Goal: Task Accomplishment & Management: Manage account settings

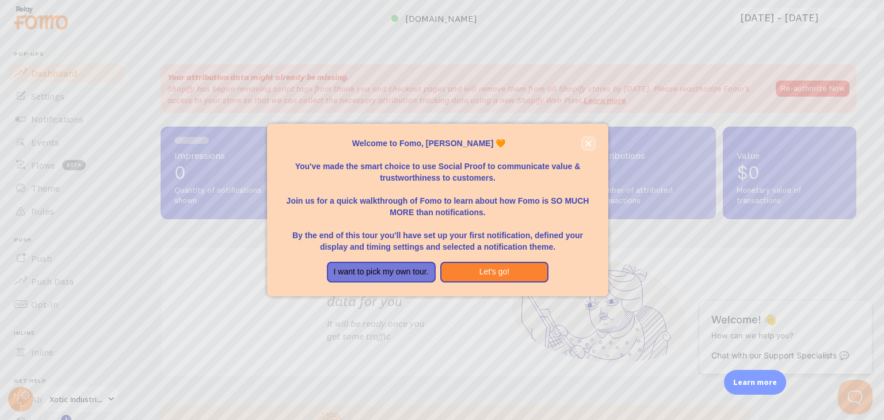
click at [587, 143] on icon "close," at bounding box center [588, 144] width 6 height 6
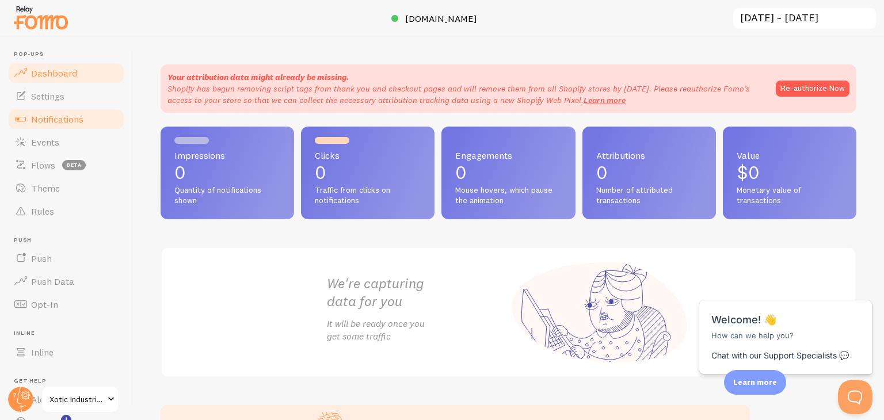
click at [59, 116] on span "Notifications" at bounding box center [57, 119] width 52 height 12
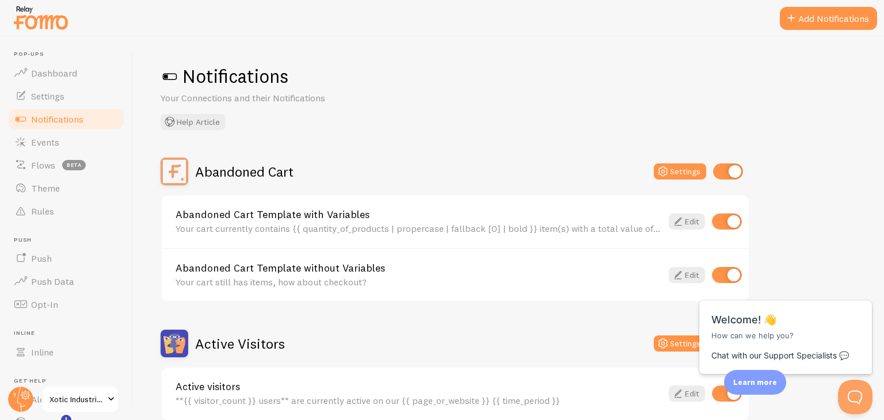
click at [342, 68] on h1 "Notifications" at bounding box center [509, 76] width 696 height 24
click at [790, 13] on span at bounding box center [791, 19] width 14 height 14
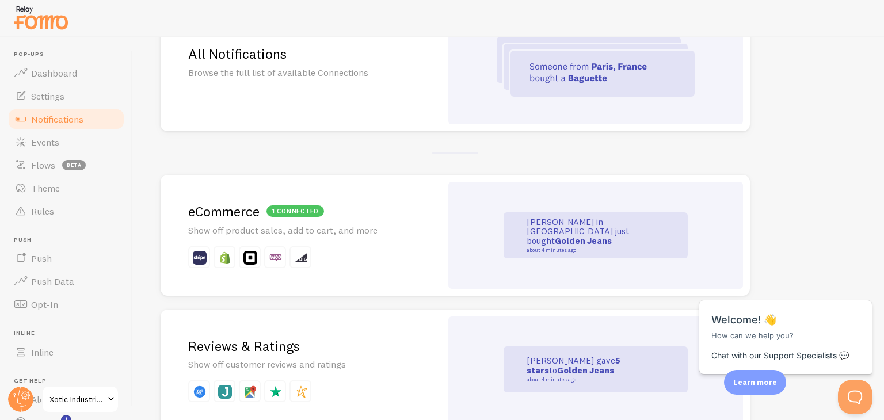
scroll to position [148, 0]
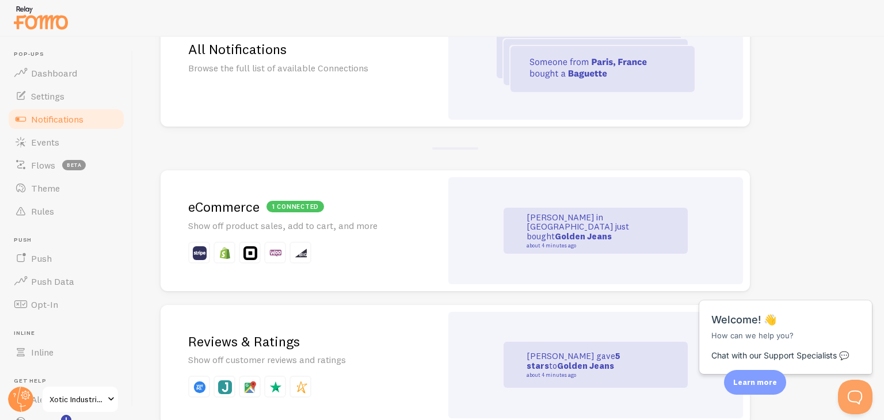
click at [405, 100] on div "All Notifications Browse the full list of available Connections" at bounding box center [301, 62] width 281 height 129
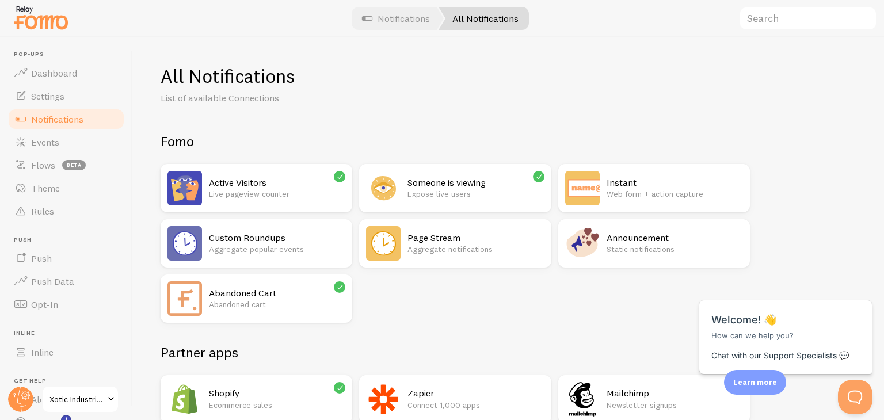
click at [478, 189] on p "Expose live users" at bounding box center [475, 194] width 136 height 12
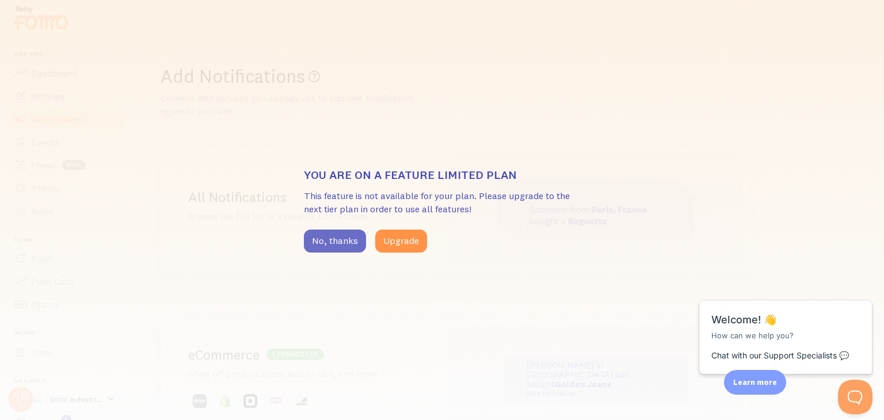
click at [305, 235] on button "No, thanks" at bounding box center [335, 241] width 62 height 23
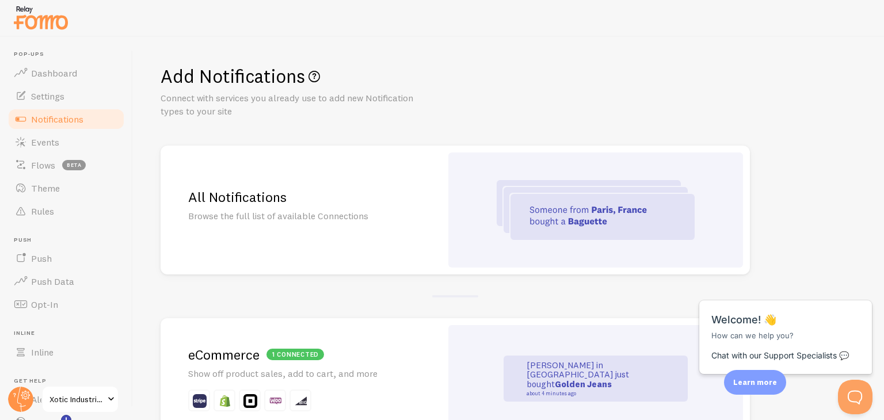
click at [98, 121] on link "Notifications" at bounding box center [66, 119] width 119 height 23
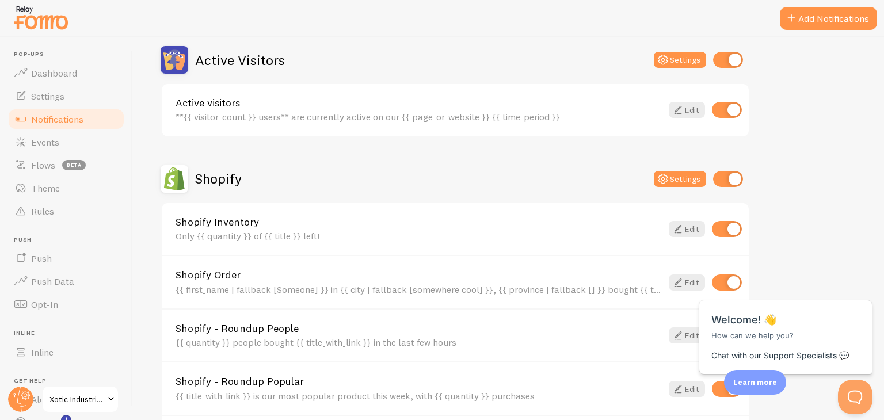
scroll to position [323, 0]
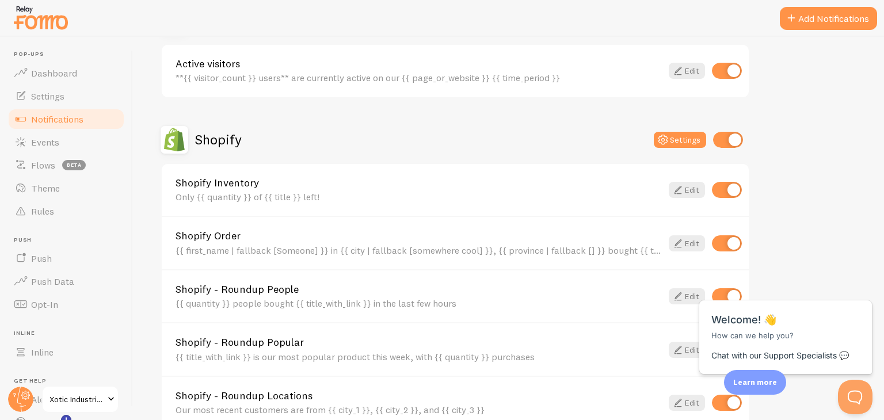
click at [364, 150] on div "Shopify Settings" at bounding box center [455, 140] width 589 height 28
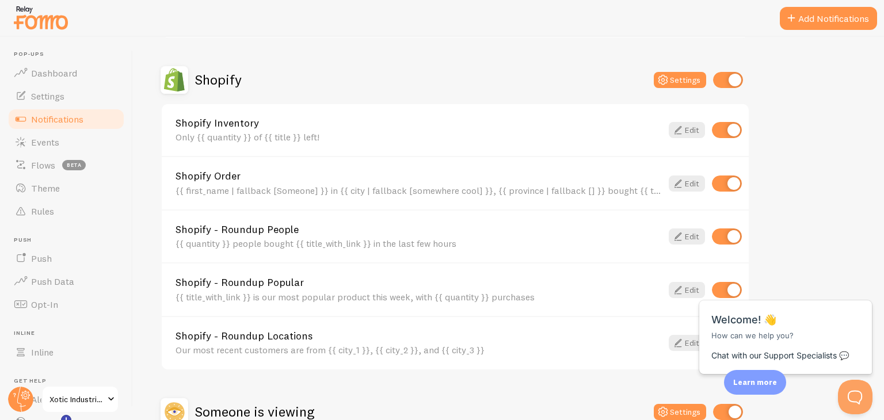
scroll to position [385, 0]
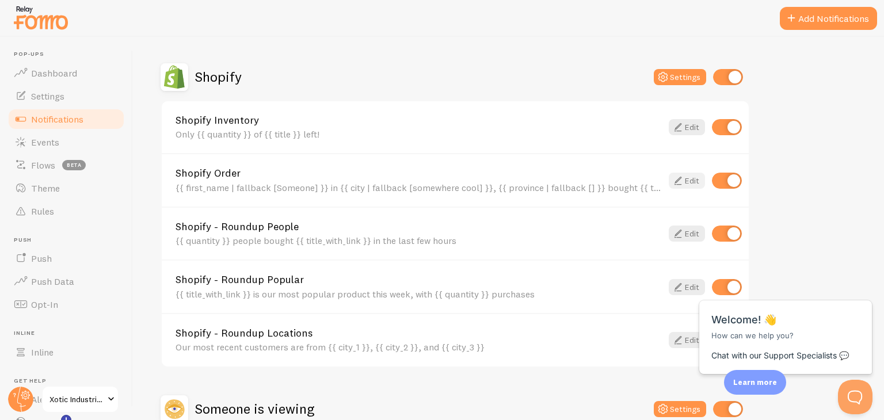
click at [680, 182] on icon at bounding box center [678, 181] width 14 height 14
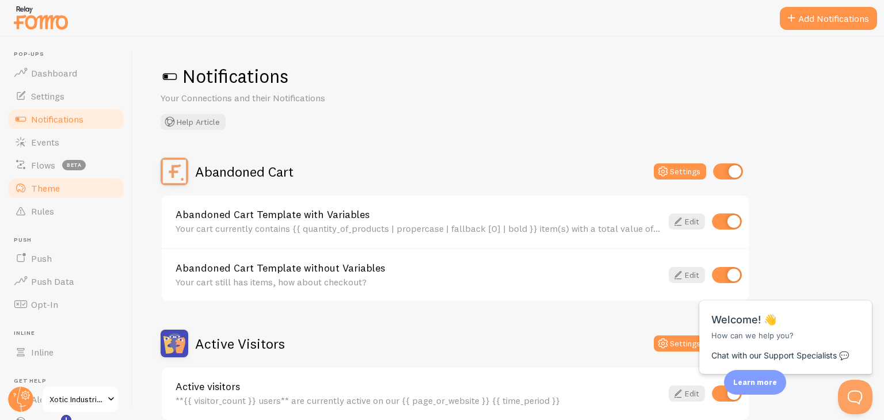
click at [78, 188] on link "Theme" at bounding box center [66, 188] width 119 height 23
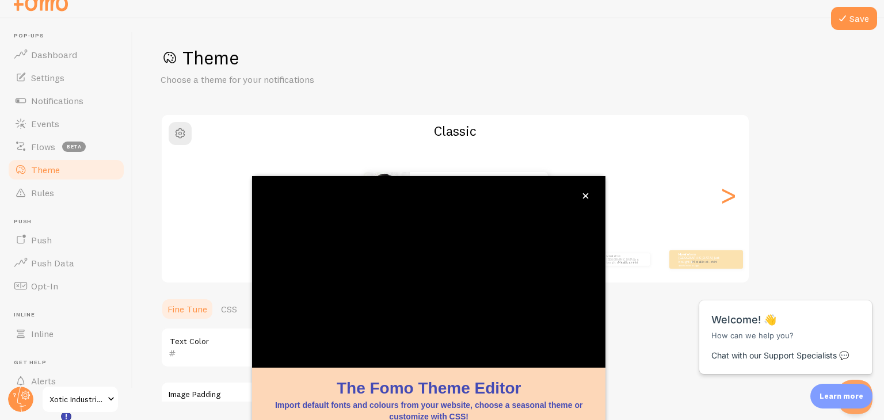
scroll to position [98, 0]
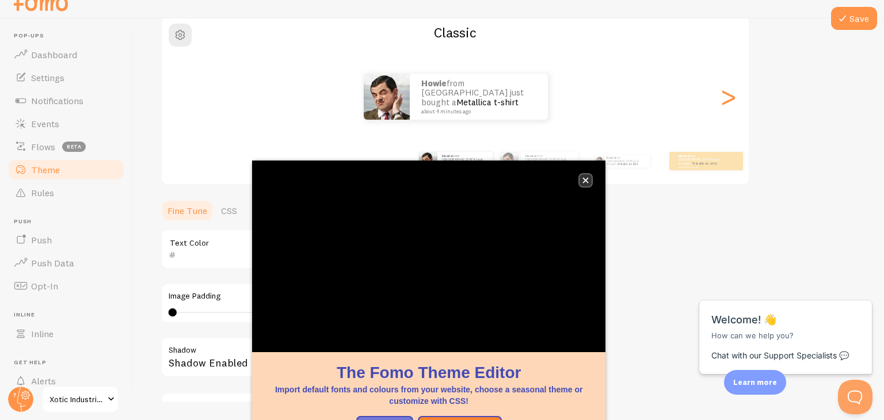
click at [587, 181] on icon "close," at bounding box center [585, 180] width 6 height 6
click at [395, 94] on img at bounding box center [387, 97] width 46 height 46
click at [587, 179] on icon "close," at bounding box center [586, 181] width 6 height 6
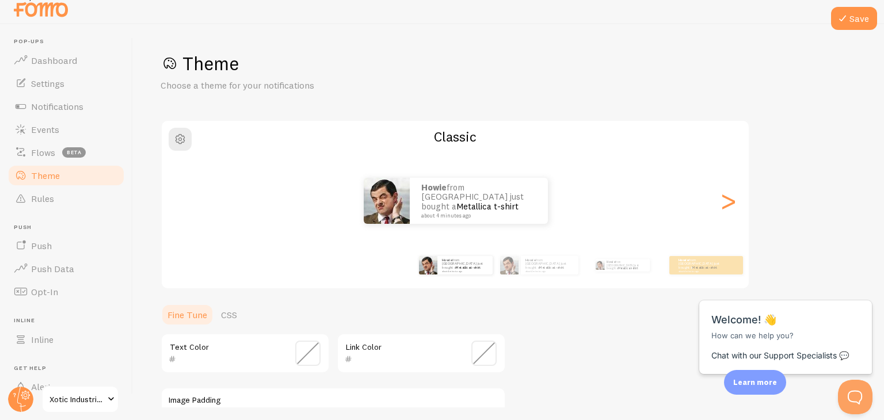
scroll to position [245, 0]
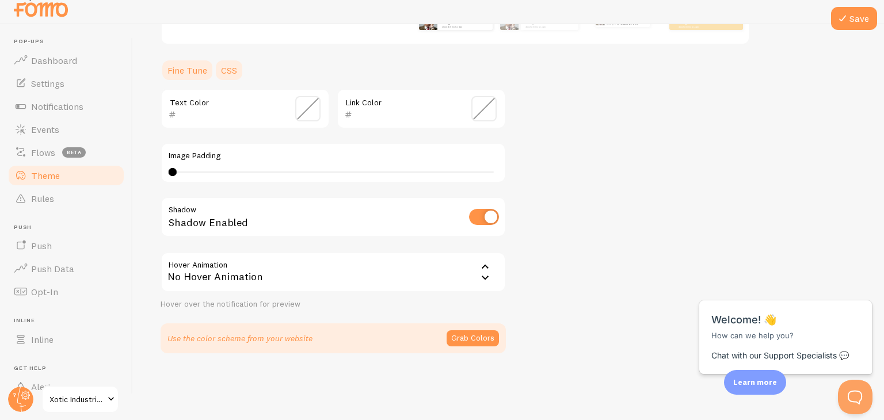
click at [223, 68] on link "CSS" at bounding box center [229, 70] width 30 height 23
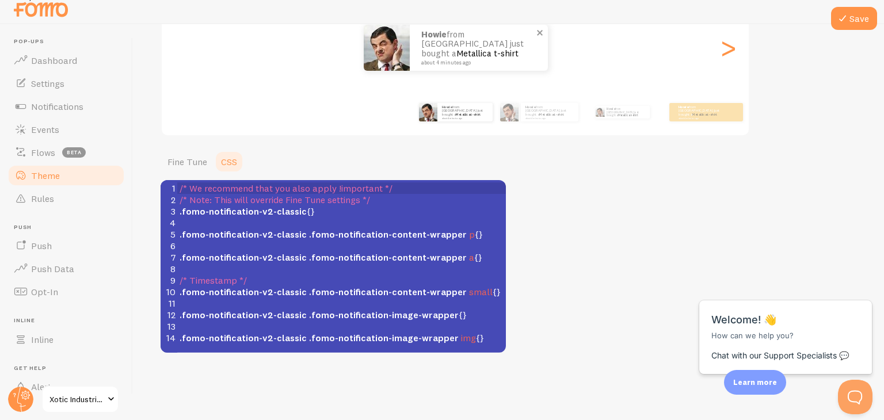
click at [375, 51] on img at bounding box center [387, 48] width 46 height 46
click at [429, 110] on img at bounding box center [428, 112] width 18 height 18
click at [174, 162] on link "Fine Tune" at bounding box center [188, 161] width 54 height 23
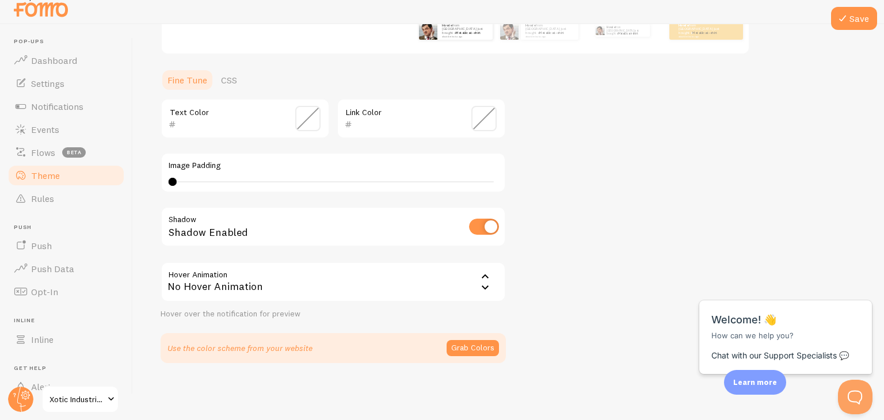
scroll to position [245, 0]
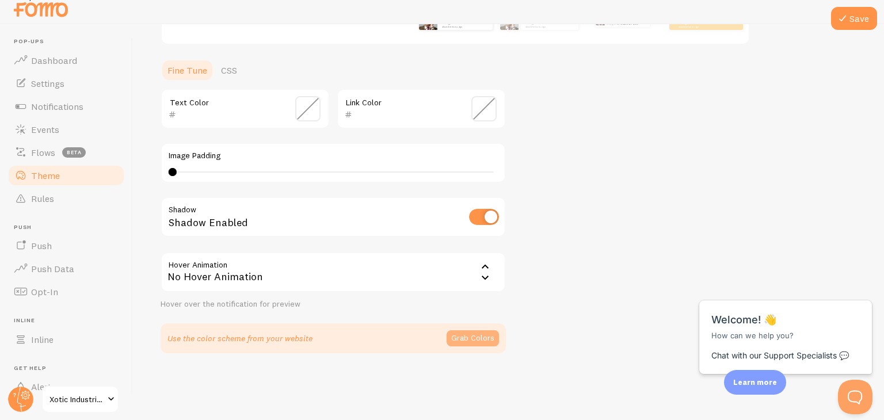
click at [479, 336] on button "Grab Colors" at bounding box center [472, 338] width 52 height 16
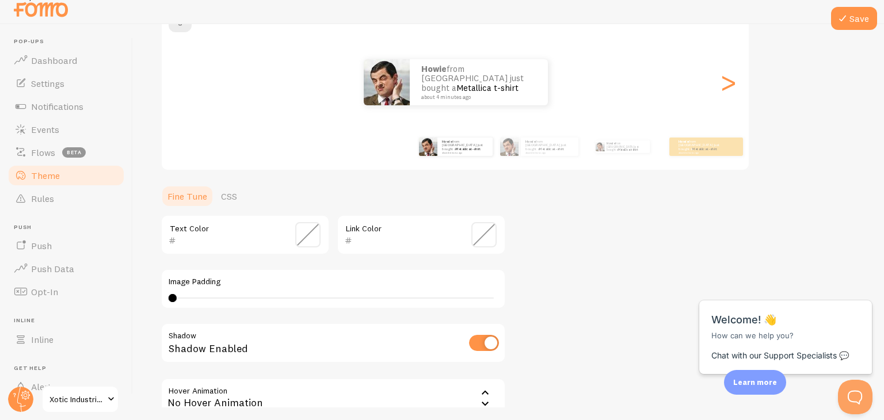
scroll to position [0, 0]
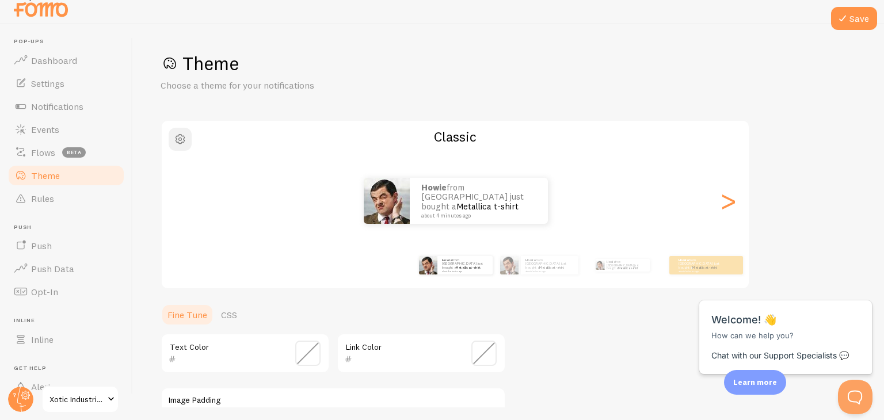
click at [170, 134] on button "button" at bounding box center [180, 139] width 23 height 23
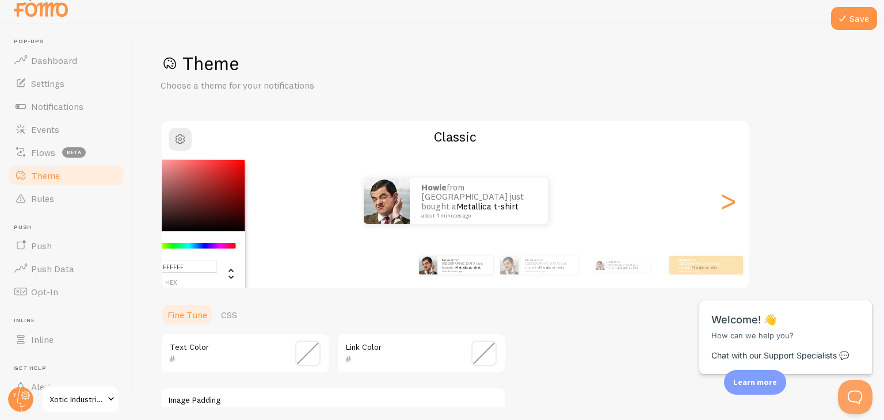
click at [385, 43] on div "Save Theme Choose a theme for your notifications #FFFFFF hex 255 r 255 g 255 b …" at bounding box center [508, 215] width 751 height 383
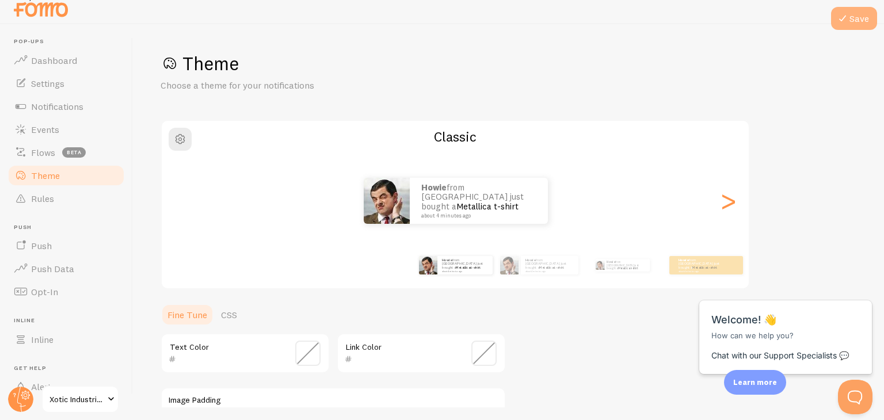
click at [866, 17] on button "Save" at bounding box center [854, 18] width 46 height 23
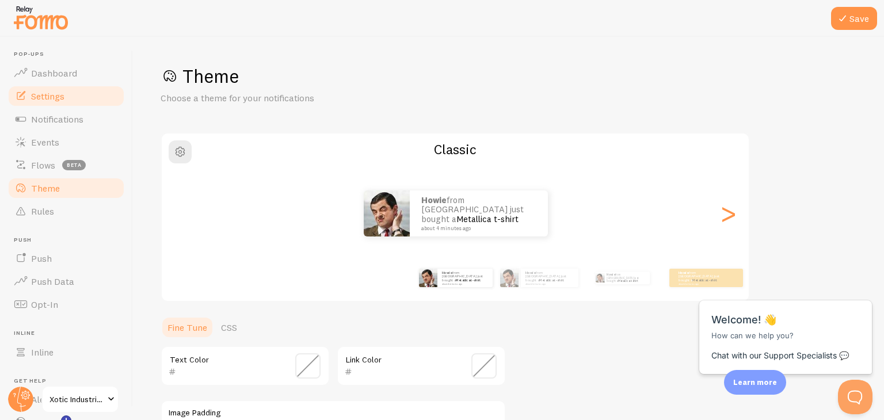
click at [62, 89] on link "Settings" at bounding box center [66, 96] width 119 height 23
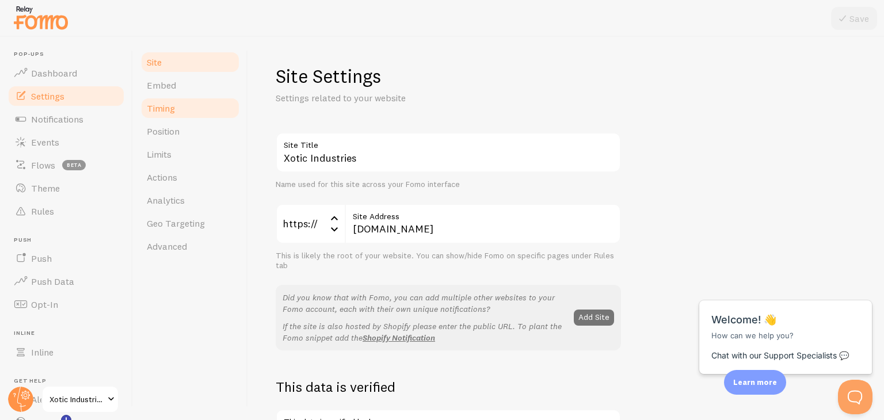
click at [151, 109] on span "Timing" at bounding box center [161, 108] width 28 height 12
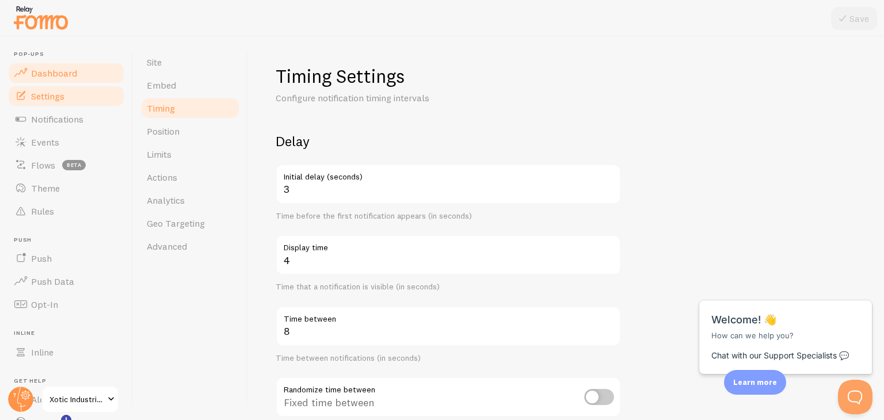
click at [81, 66] on link "Dashboard" at bounding box center [66, 73] width 119 height 23
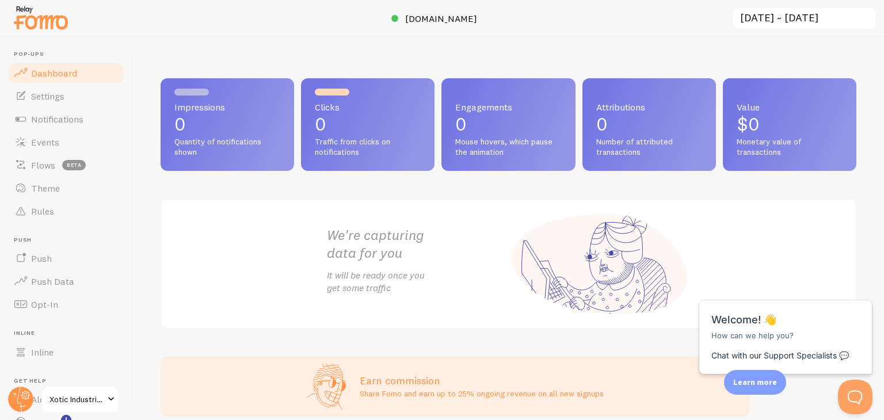
scroll to position [51, 0]
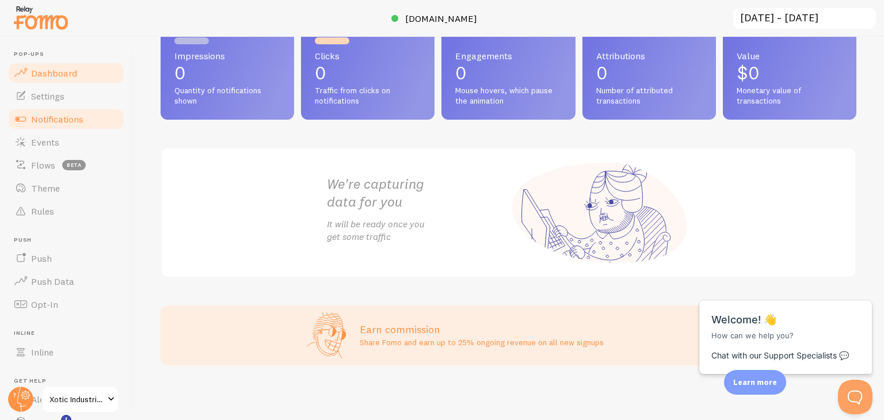
click at [85, 117] on link "Notifications" at bounding box center [66, 119] width 119 height 23
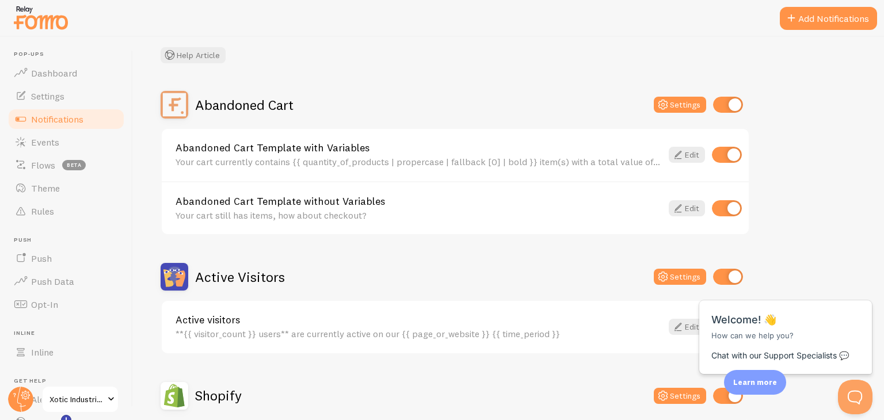
scroll to position [67, 0]
click at [846, 21] on button "Add Notifications" at bounding box center [828, 18] width 97 height 23
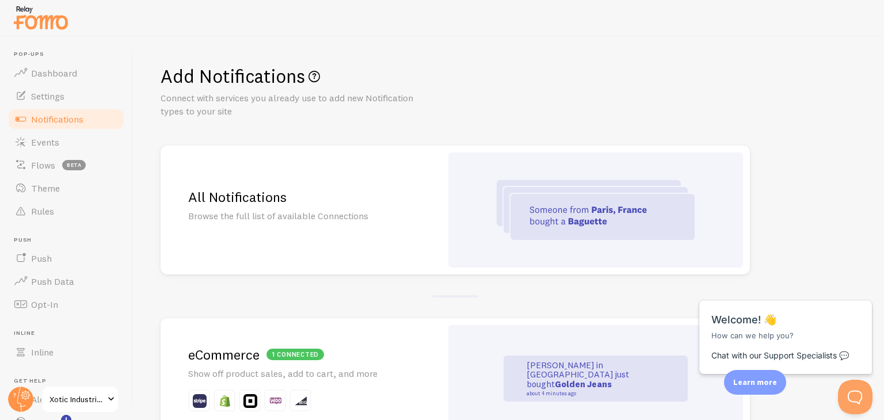
click at [341, 218] on p "Browse the full list of available Connections" at bounding box center [301, 215] width 226 height 13
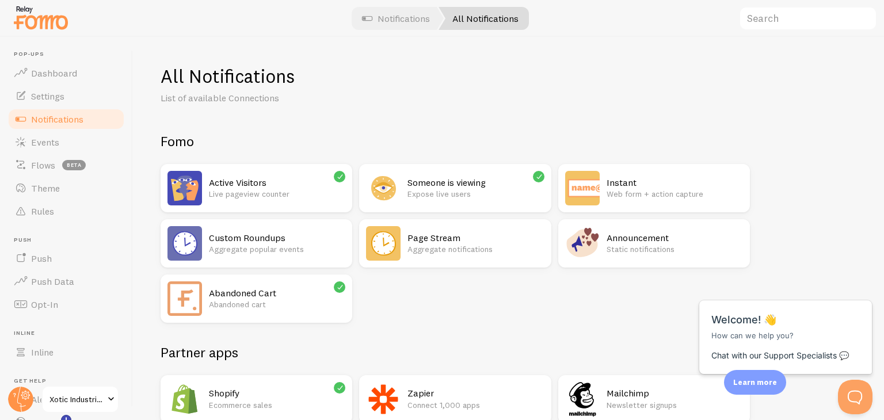
click at [480, 15] on div "All Notifications" at bounding box center [483, 18] width 90 height 23
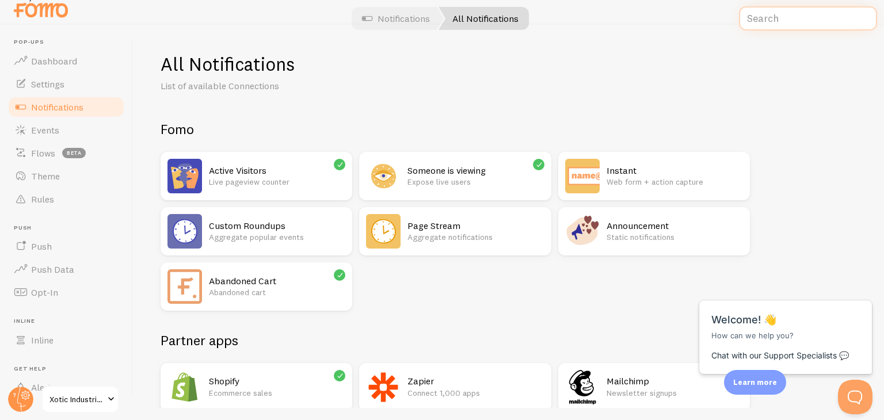
click at [756, 16] on input "text" at bounding box center [808, 18] width 138 height 25
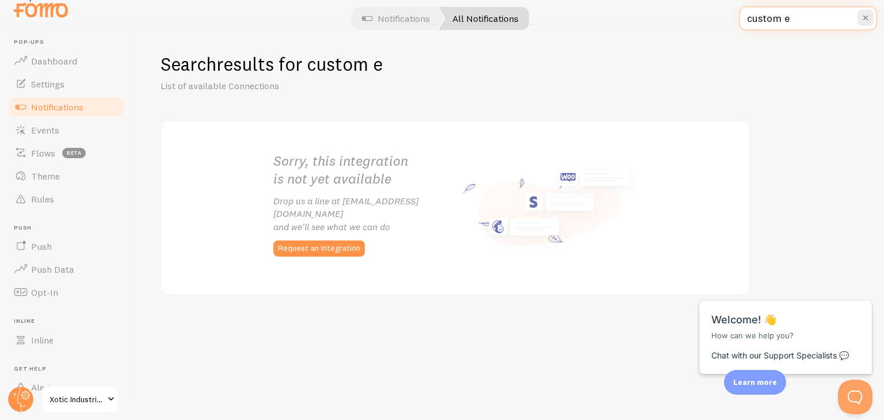
type input "custom ev"
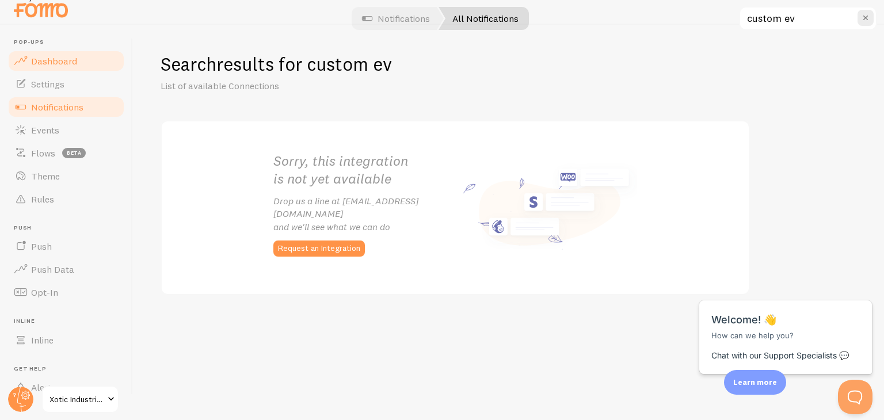
click at [78, 62] on link "Dashboard" at bounding box center [66, 60] width 119 height 23
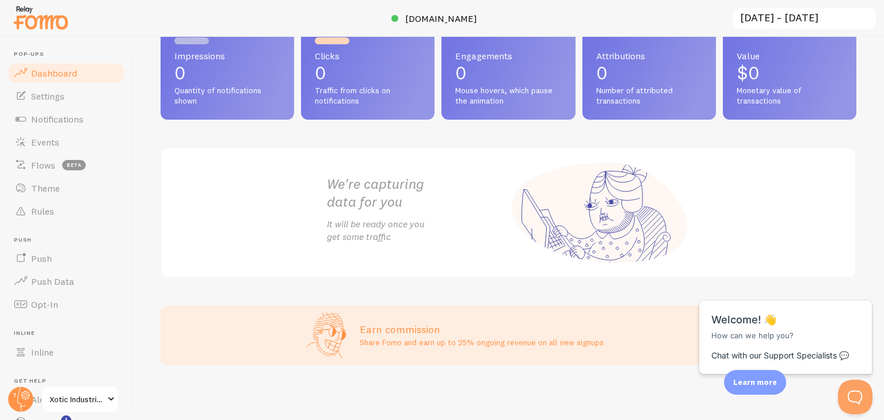
click at [105, 398] on span at bounding box center [111, 399] width 14 height 14
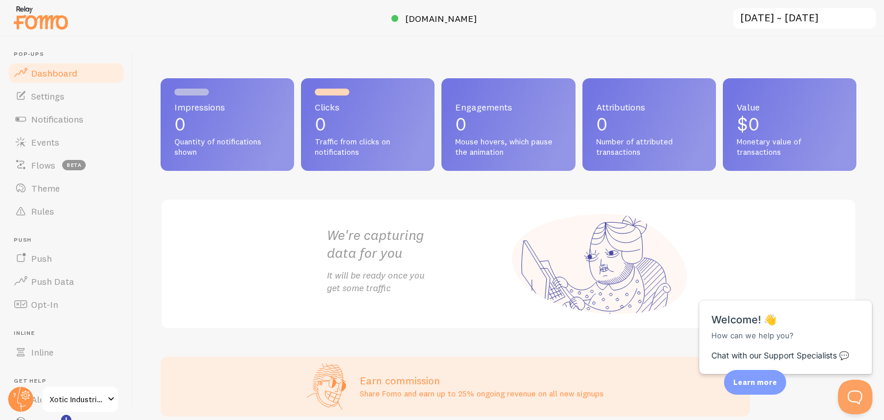
click at [329, 114] on div "Clicks 0 Traffic from clicks on notifications" at bounding box center [367, 124] width 133 height 93
click at [63, 93] on span "Settings" at bounding box center [47, 96] width 33 height 12
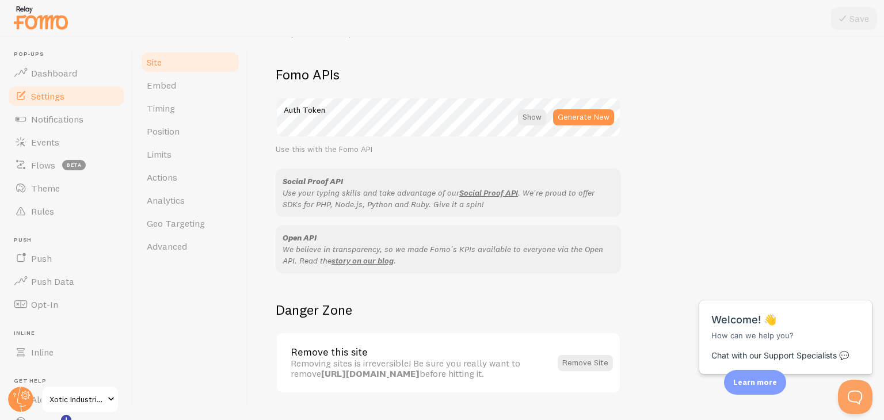
scroll to position [638, 0]
click at [357, 327] on div "Danger Zone Remove this site Removing sites is irreversible! Be sure you really…" at bounding box center [448, 346] width 345 height 93
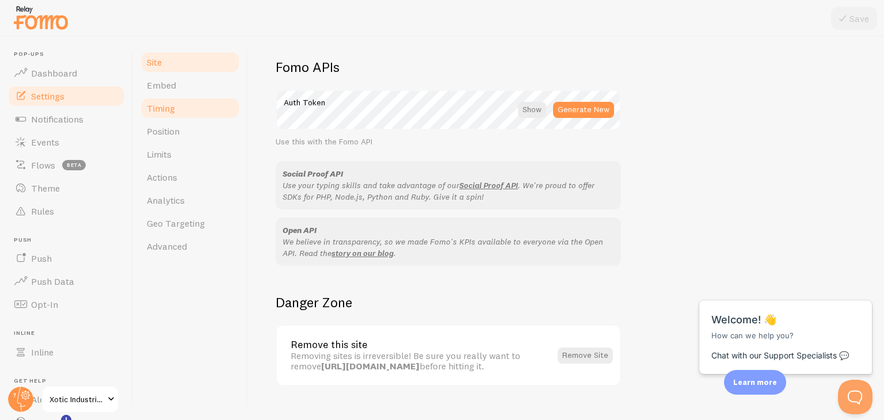
click at [177, 117] on link "Timing" at bounding box center [190, 108] width 101 height 23
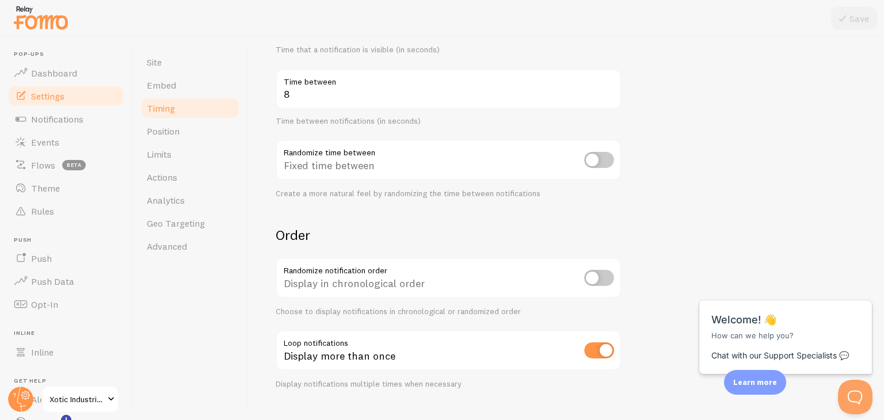
scroll to position [260, 0]
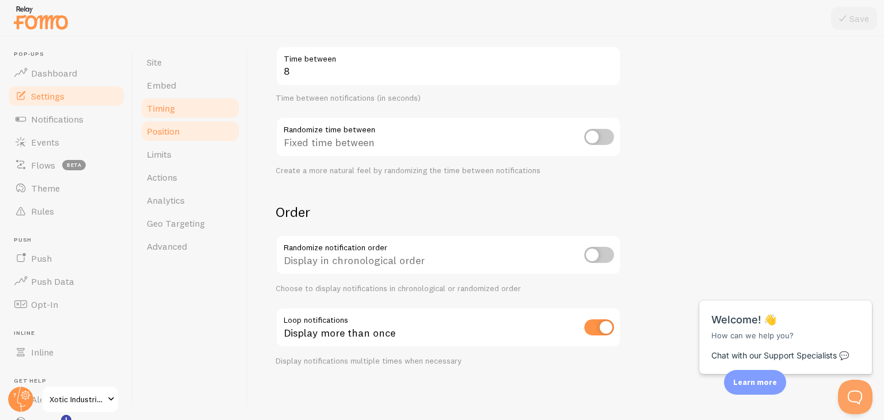
click at [189, 132] on link "Position" at bounding box center [190, 131] width 101 height 23
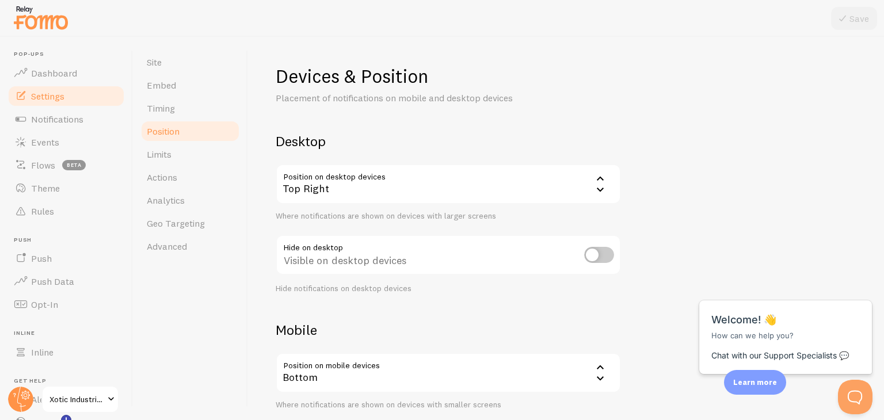
scroll to position [117, 0]
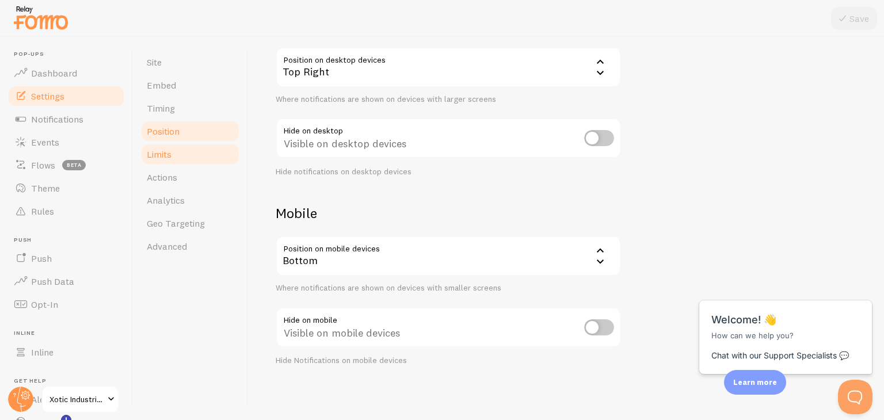
click at [172, 160] on link "Limits" at bounding box center [190, 154] width 101 height 23
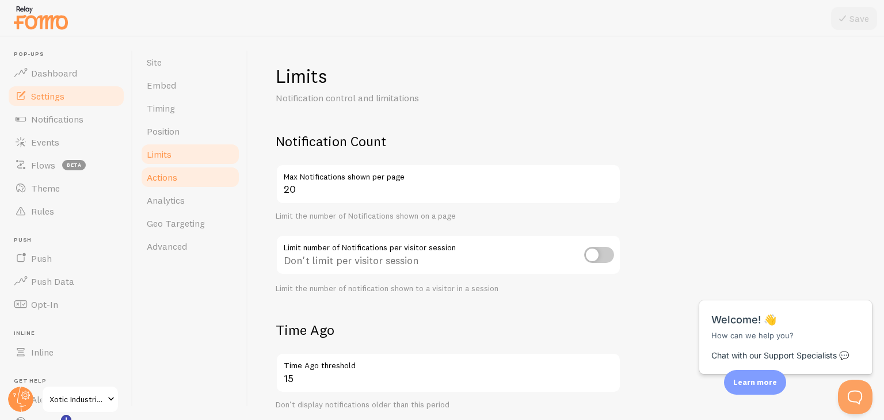
click at [200, 175] on link "Actions" at bounding box center [190, 177] width 101 height 23
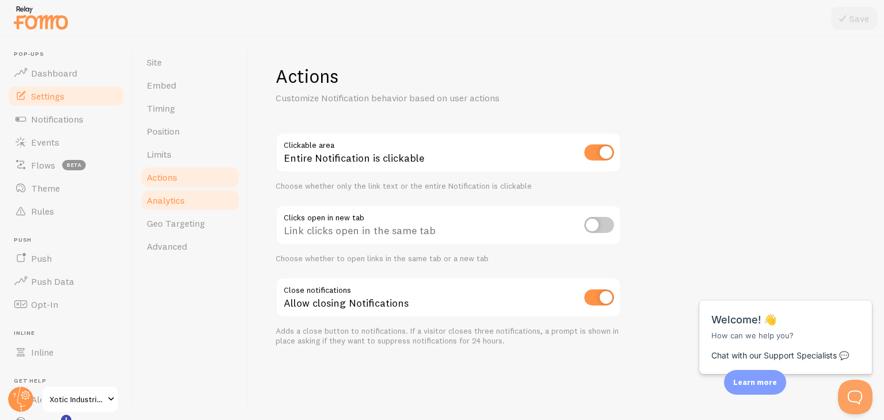
click at [190, 197] on link "Analytics" at bounding box center [190, 200] width 101 height 23
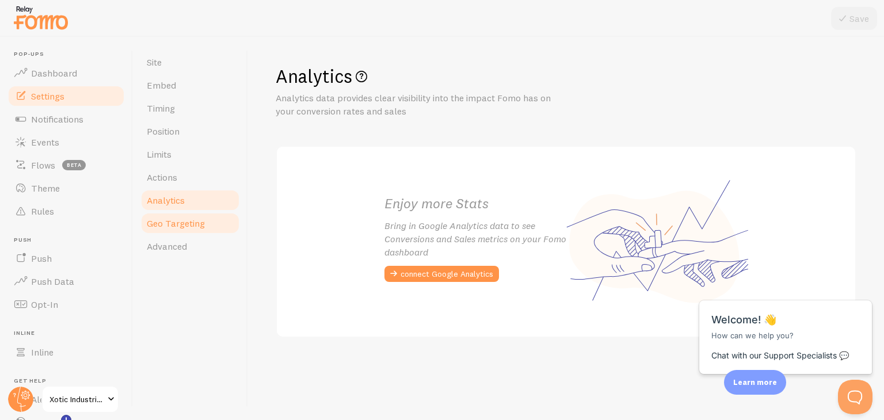
click at [192, 224] on span "Geo Targeting" at bounding box center [176, 223] width 58 height 12
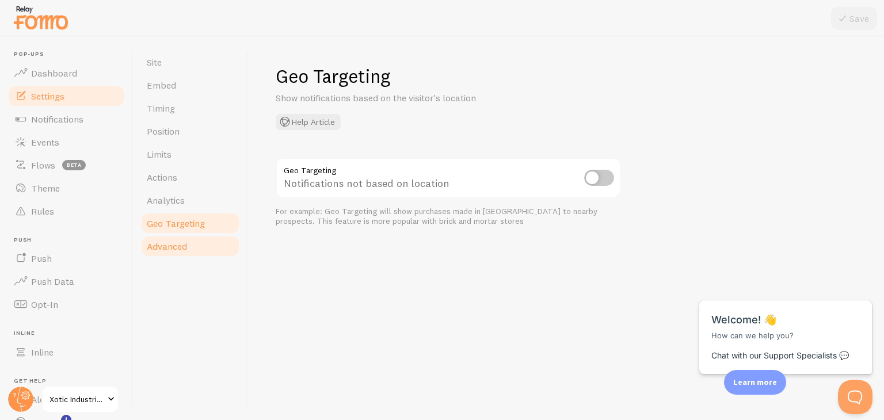
click at [192, 240] on link "Advanced" at bounding box center [190, 246] width 101 height 23
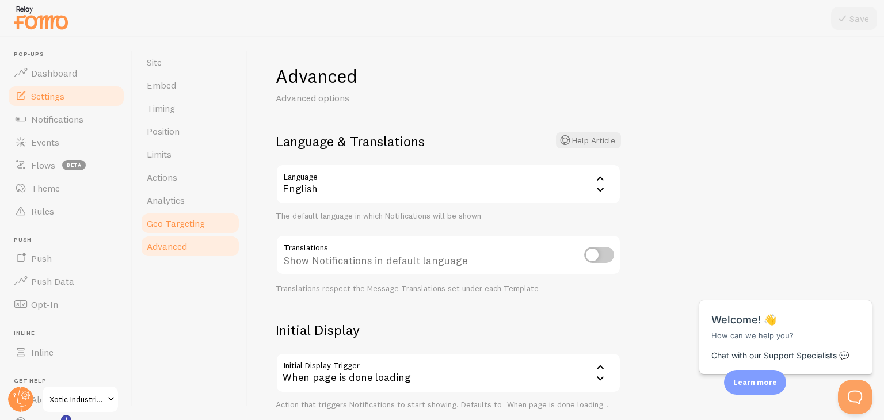
click at [190, 231] on link "Geo Targeting" at bounding box center [190, 223] width 101 height 23
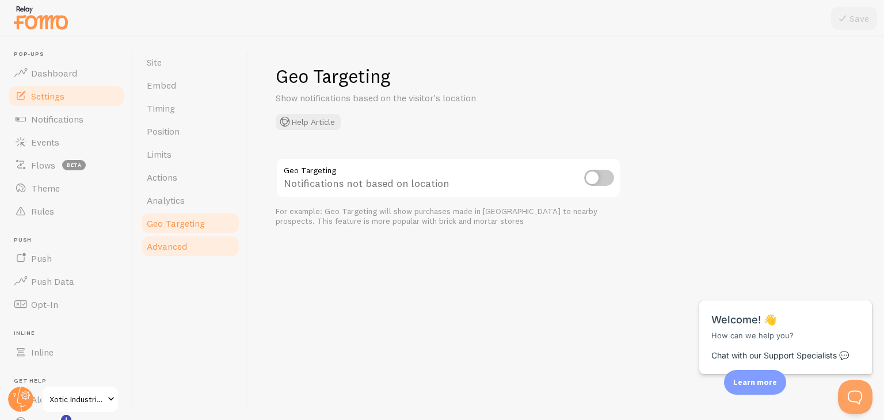
click at [192, 243] on link "Advanced" at bounding box center [190, 246] width 101 height 23
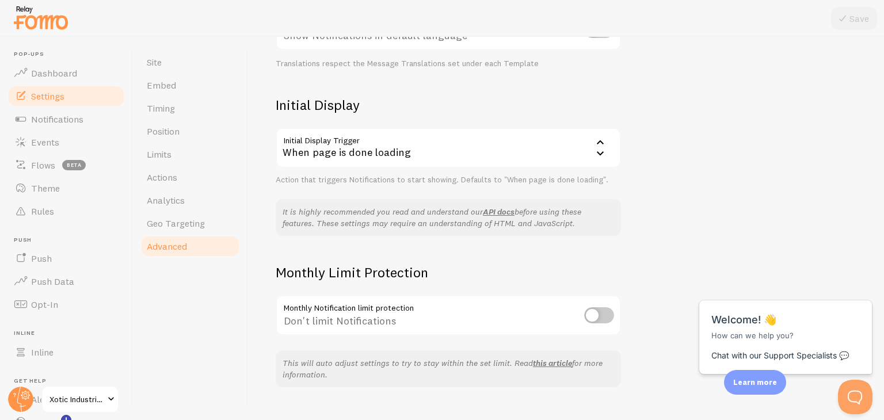
scroll to position [246, 0]
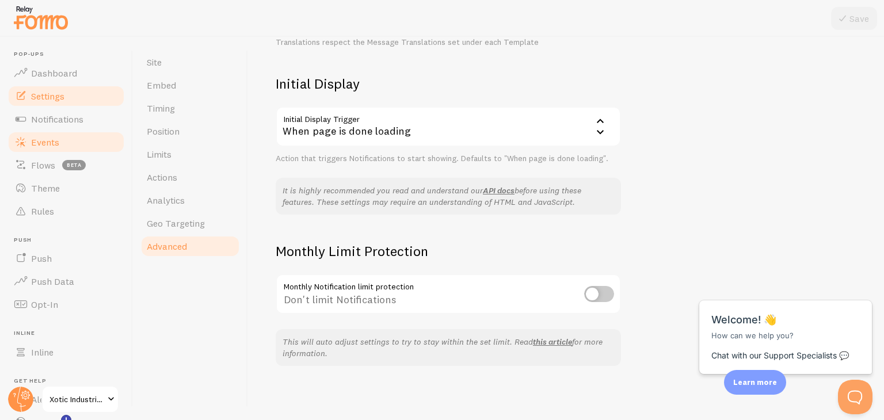
click at [47, 148] on link "Events" at bounding box center [66, 142] width 119 height 23
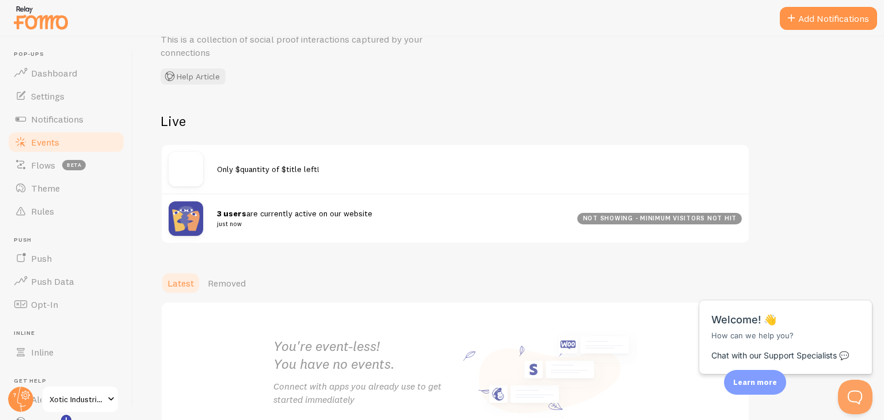
scroll to position [62, 0]
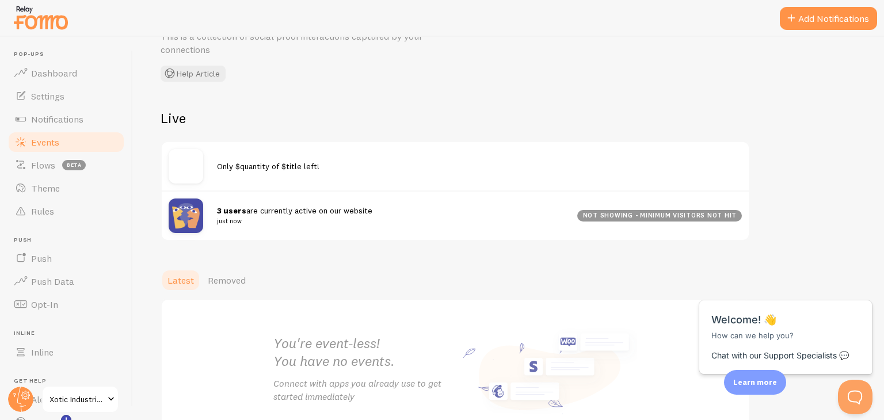
click at [324, 213] on span "3 users are currently active on our website just now" at bounding box center [390, 215] width 346 height 21
click at [195, 219] on img at bounding box center [186, 215] width 35 height 35
click at [281, 168] on span "Only $quantity of $title left!" at bounding box center [268, 166] width 102 height 10
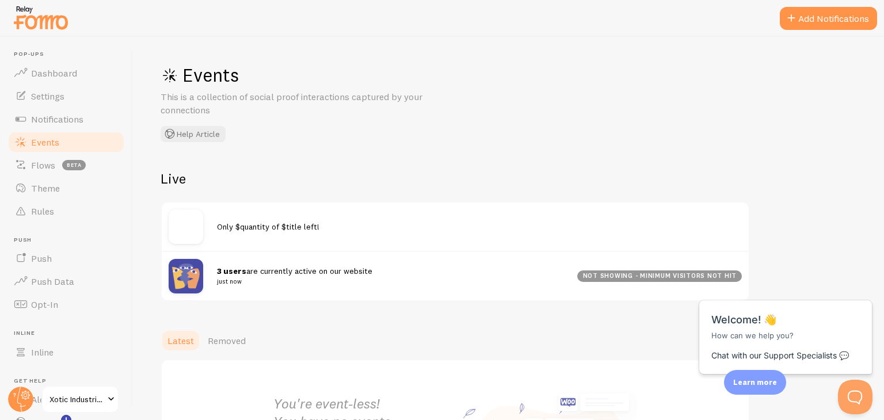
scroll to position [0, 0]
click at [814, 16] on button "Add Notifications" at bounding box center [828, 18] width 97 height 23
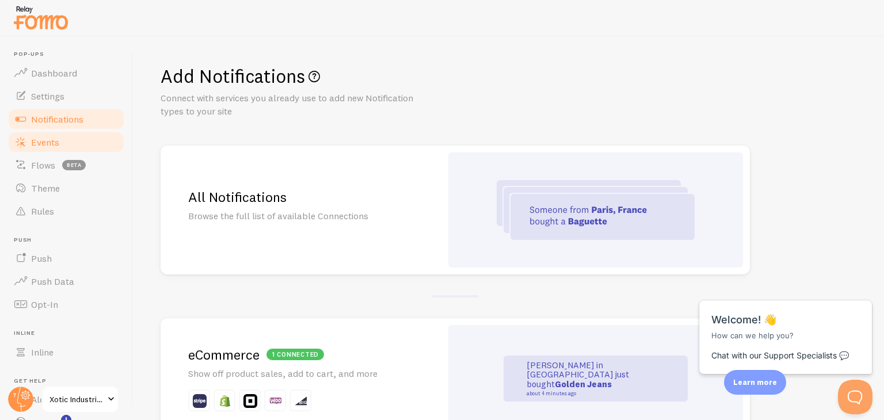
click at [35, 140] on span "Events" at bounding box center [45, 142] width 28 height 12
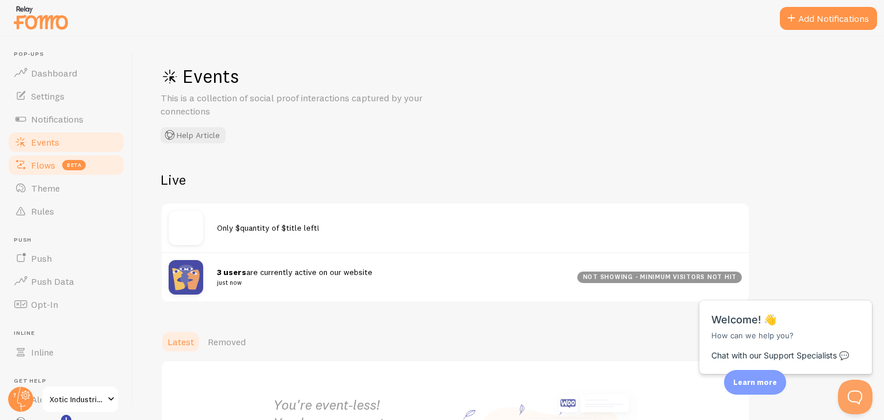
click at [34, 170] on span "Flows" at bounding box center [43, 165] width 24 height 12
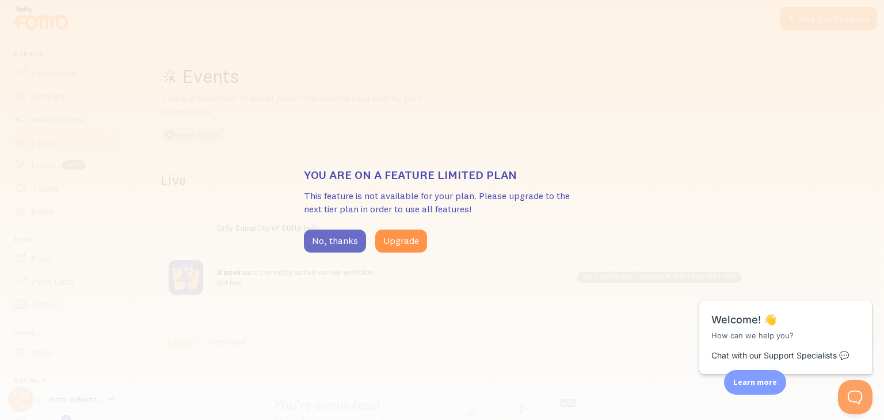
click at [313, 238] on button "No, thanks" at bounding box center [335, 241] width 62 height 23
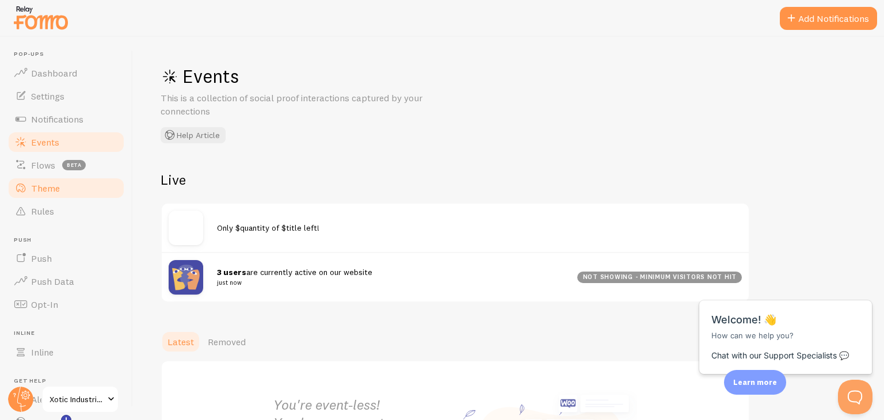
click at [86, 193] on link "Theme" at bounding box center [66, 188] width 119 height 23
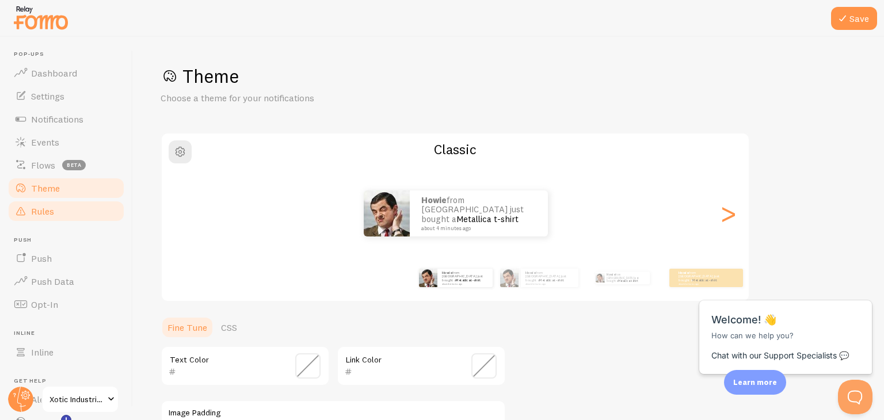
click at [83, 205] on link "Rules" at bounding box center [66, 211] width 119 height 23
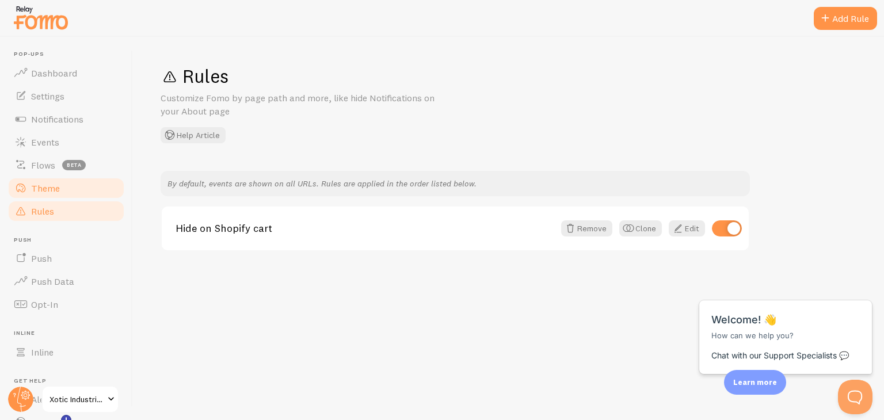
click at [79, 191] on link "Theme" at bounding box center [66, 188] width 119 height 23
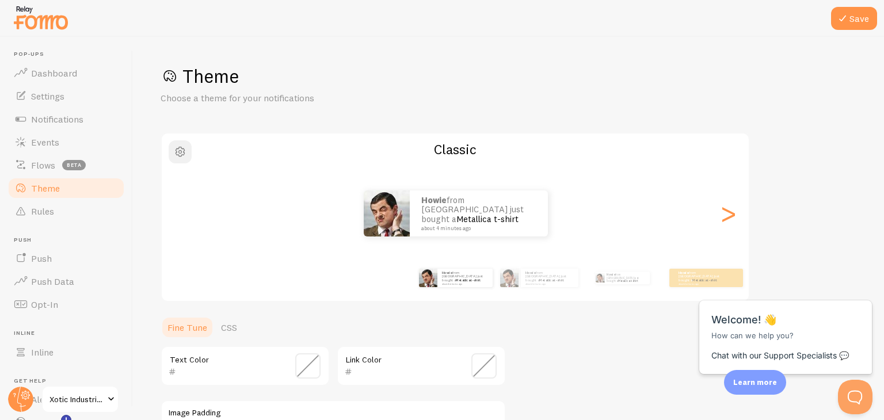
click at [173, 156] on span "button" at bounding box center [180, 152] width 14 height 14
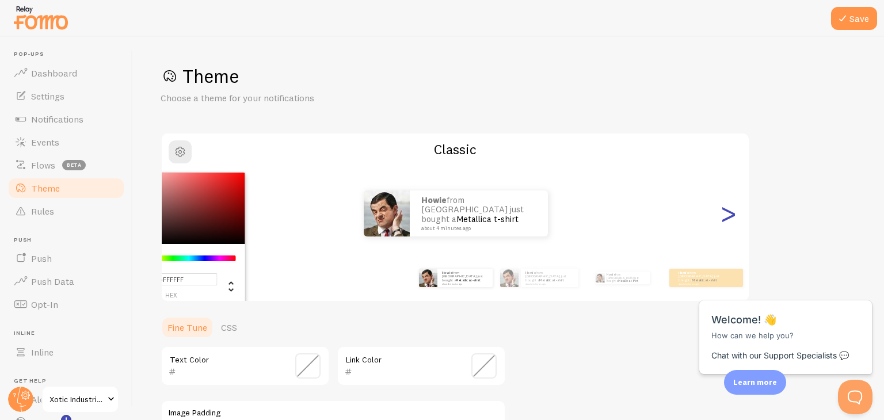
click at [731, 216] on div ">" at bounding box center [728, 213] width 14 height 83
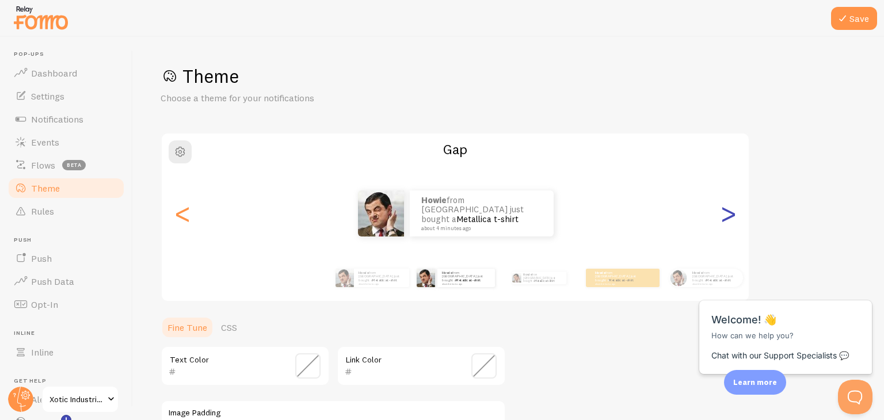
click at [731, 216] on div ">" at bounding box center [728, 213] width 14 height 83
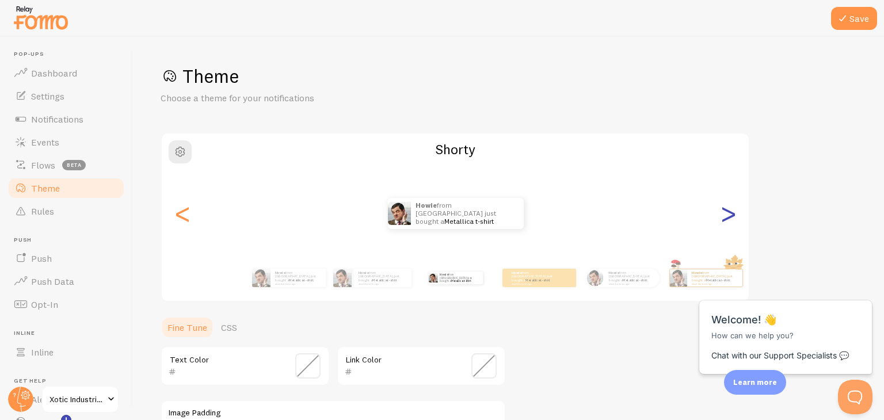
click at [731, 216] on div ">" at bounding box center [728, 213] width 14 height 83
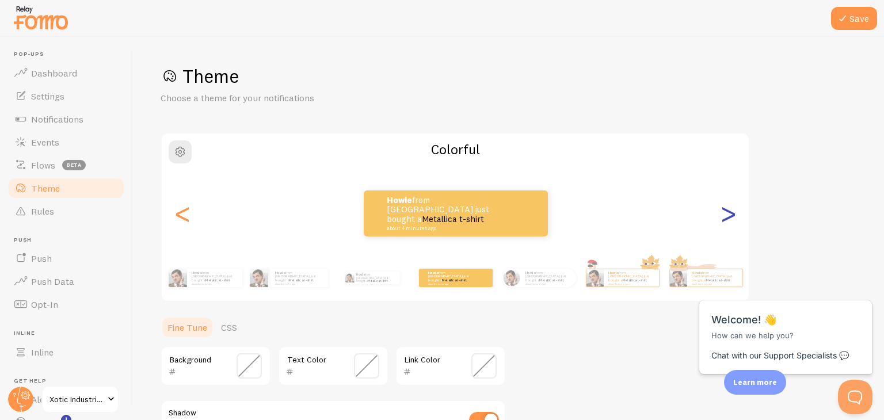
click at [730, 215] on div ">" at bounding box center [728, 213] width 14 height 83
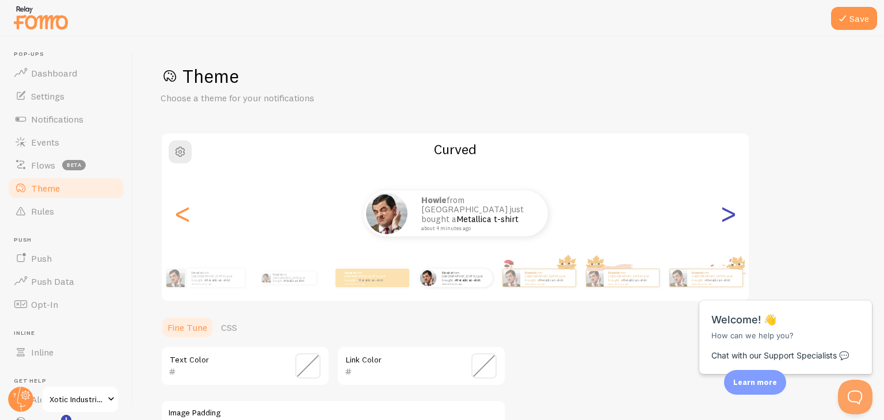
click at [730, 215] on div ">" at bounding box center [728, 213] width 14 height 83
type input "0"
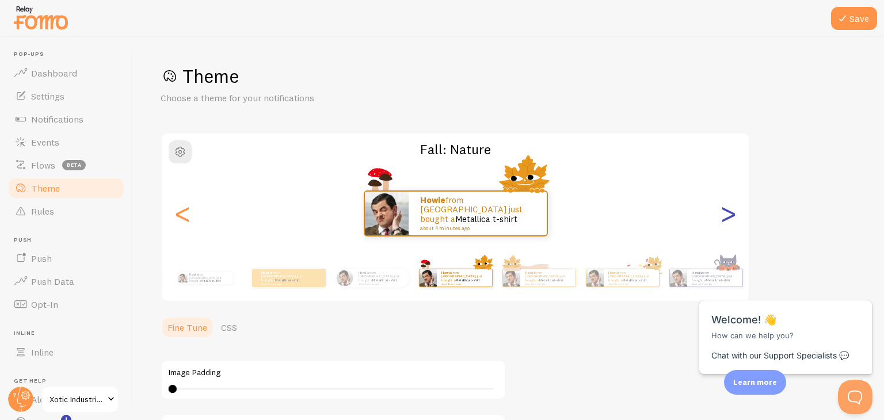
click at [730, 215] on div ">" at bounding box center [728, 213] width 14 height 83
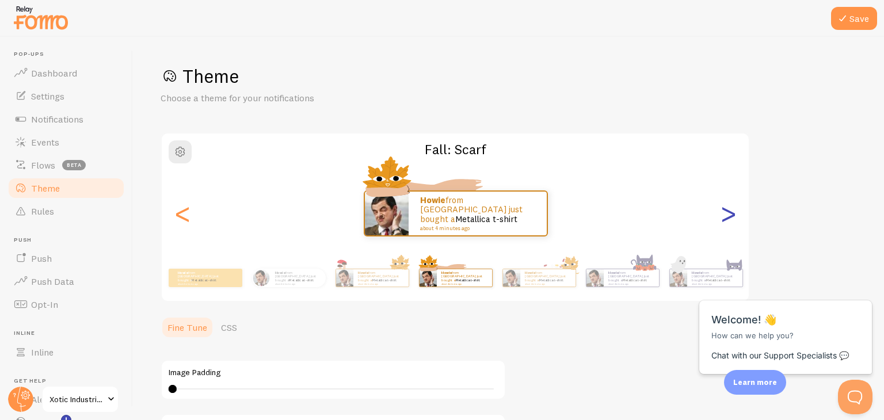
click at [730, 215] on div ">" at bounding box center [728, 213] width 14 height 83
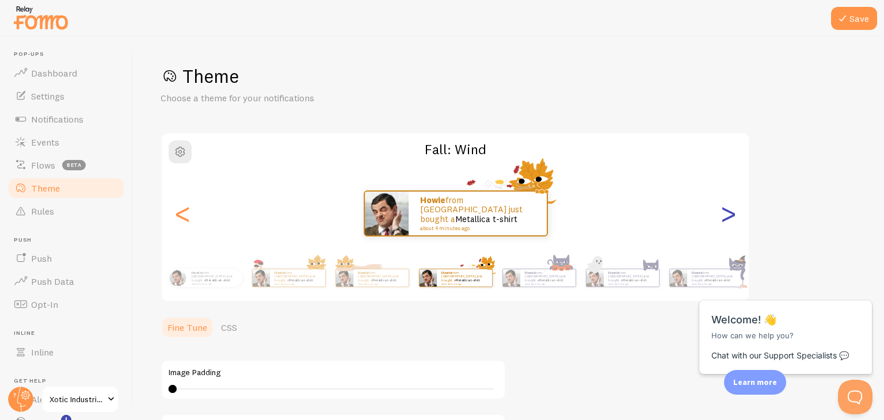
click at [730, 215] on div ">" at bounding box center [728, 213] width 14 height 83
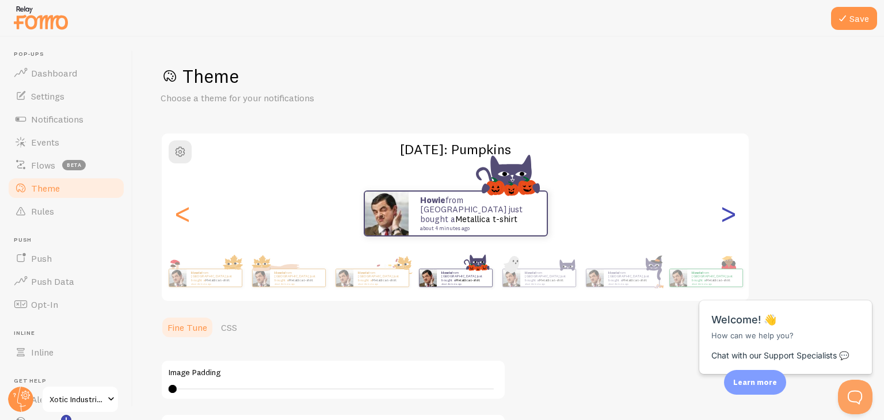
click at [730, 215] on div ">" at bounding box center [728, 213] width 14 height 83
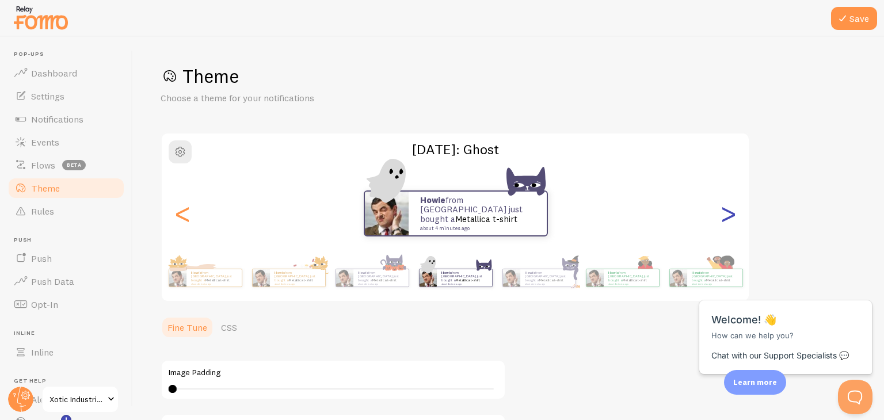
click at [730, 215] on div ">" at bounding box center [728, 213] width 14 height 83
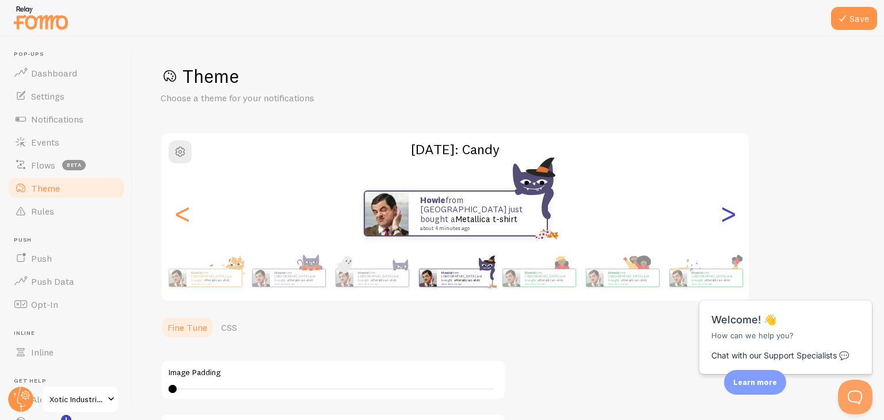
click at [730, 215] on div ">" at bounding box center [728, 213] width 14 height 83
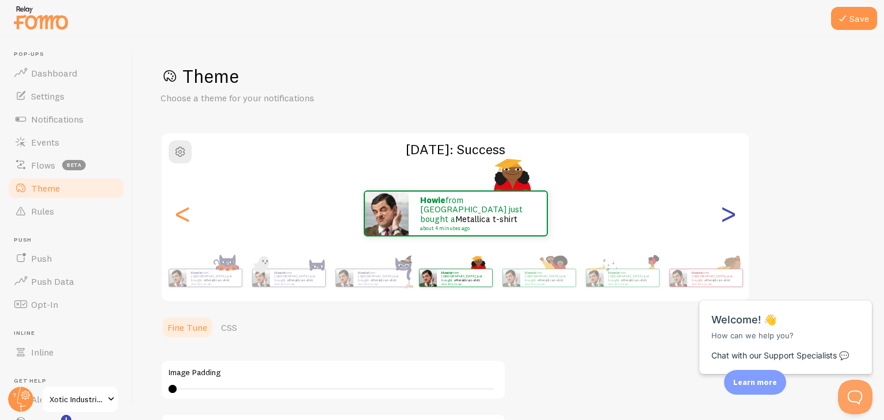
click at [730, 215] on div ">" at bounding box center [728, 213] width 14 height 83
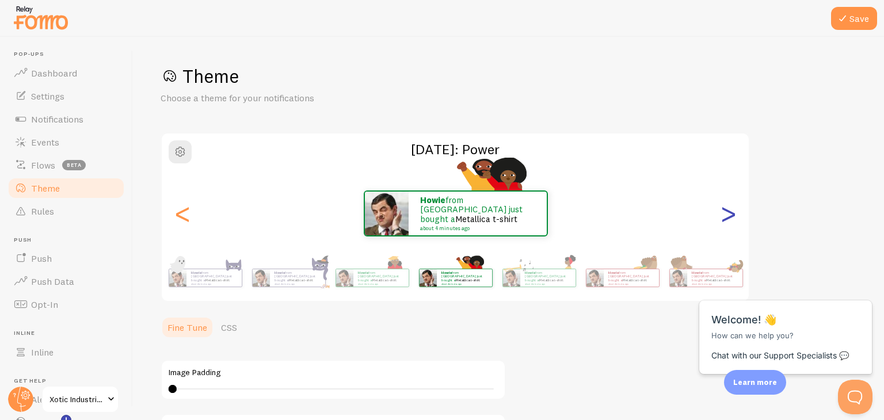
click at [730, 215] on div ">" at bounding box center [728, 213] width 14 height 83
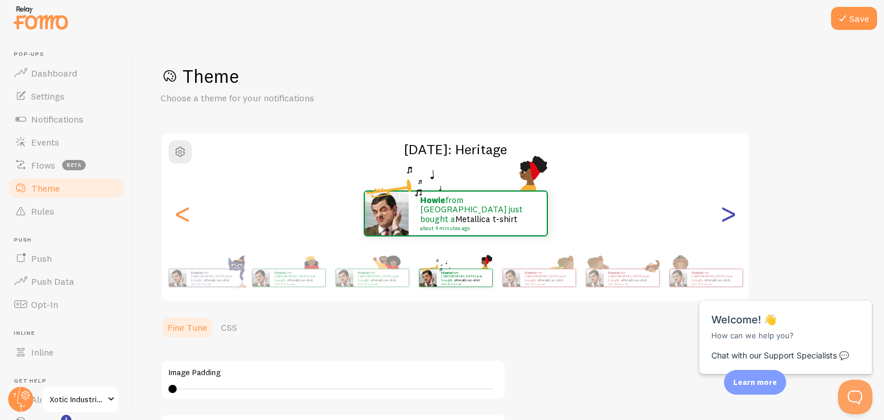
click at [730, 215] on div ">" at bounding box center [728, 213] width 14 height 83
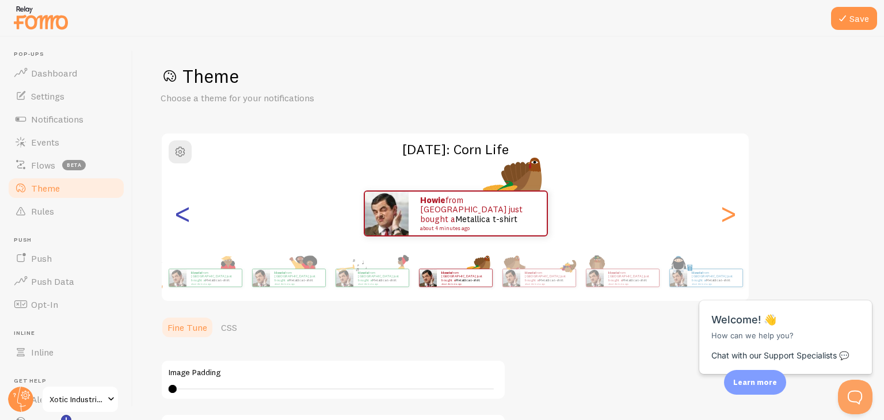
click at [183, 208] on div "<" at bounding box center [182, 213] width 14 height 83
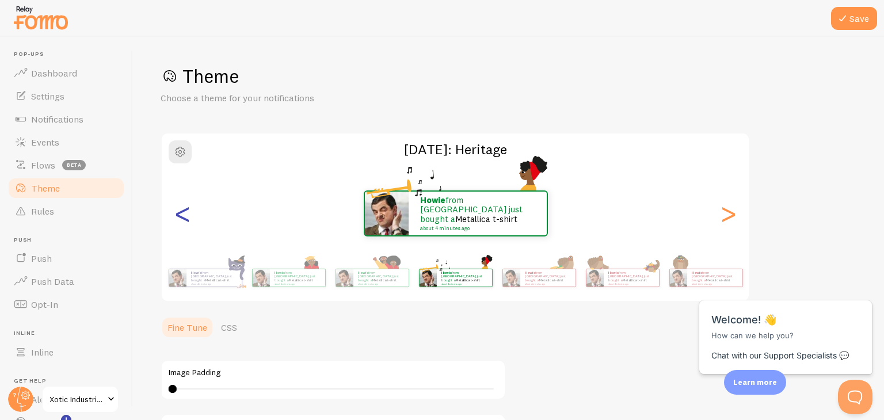
click at [183, 208] on div "<" at bounding box center [182, 213] width 14 height 83
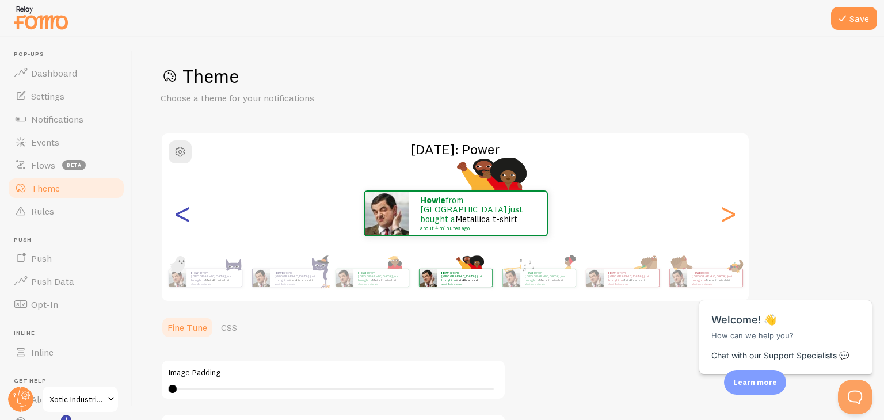
click at [183, 208] on div "<" at bounding box center [182, 213] width 14 height 83
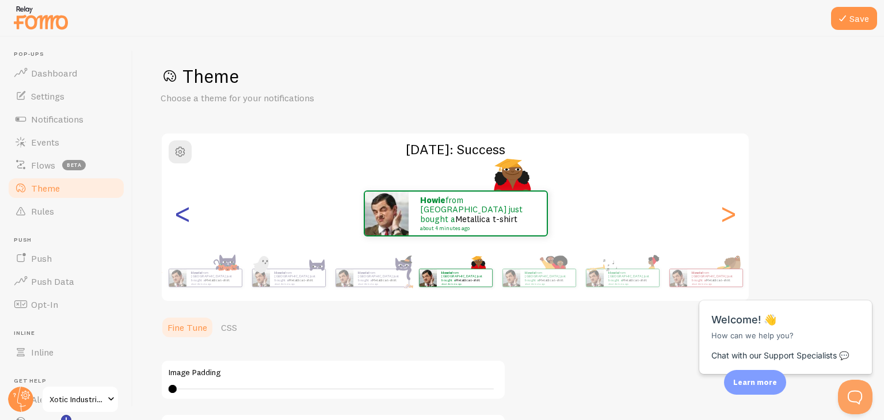
click at [183, 208] on div "<" at bounding box center [182, 213] width 14 height 83
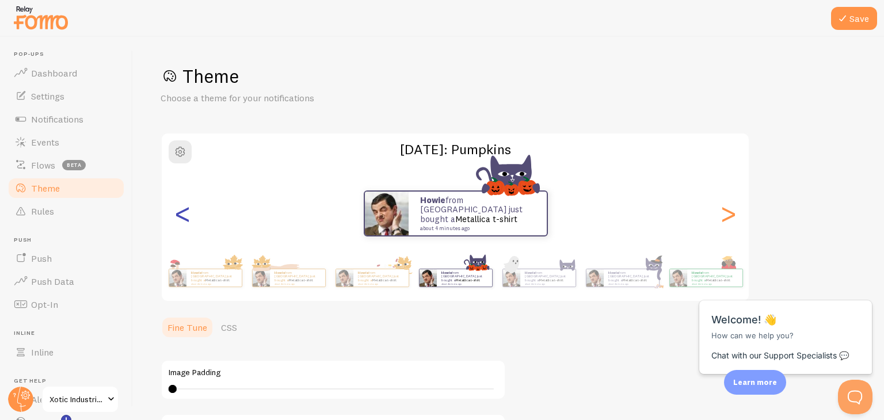
click at [183, 208] on div "<" at bounding box center [182, 213] width 14 height 83
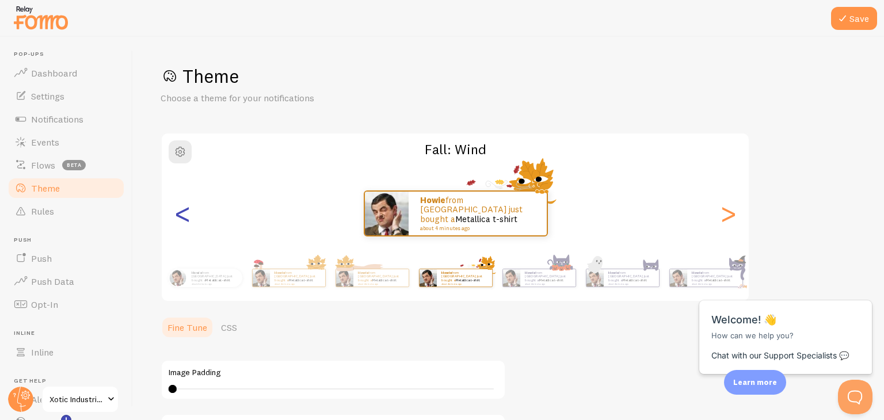
click at [183, 208] on div "<" at bounding box center [182, 213] width 14 height 83
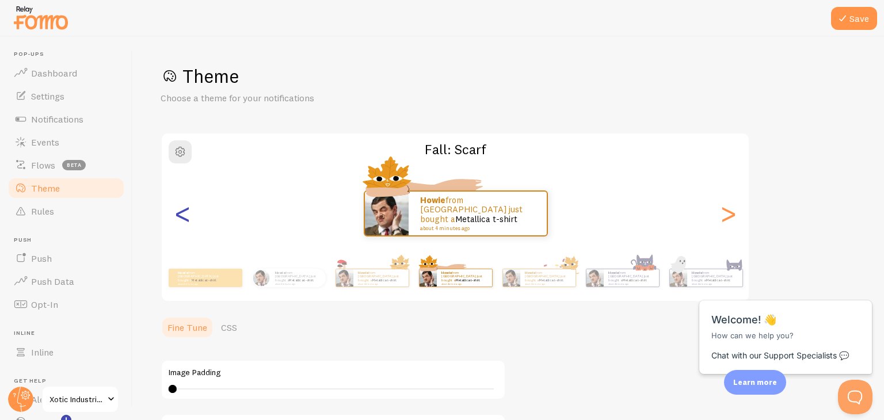
click at [183, 208] on div "<" at bounding box center [182, 213] width 14 height 83
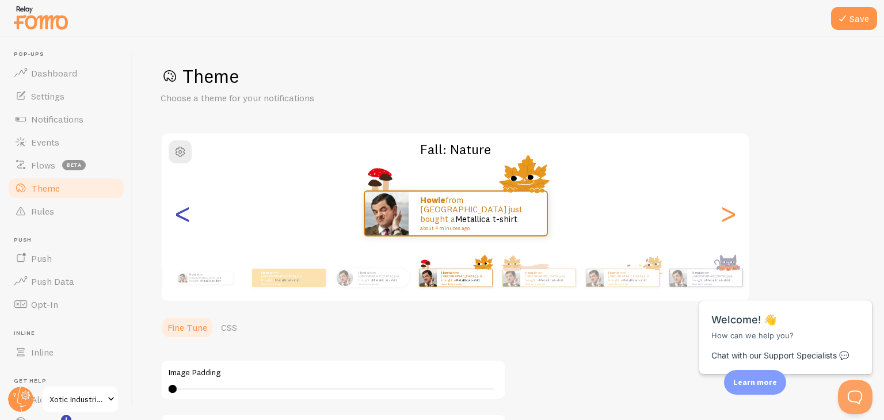
click at [183, 208] on div "<" at bounding box center [182, 213] width 14 height 83
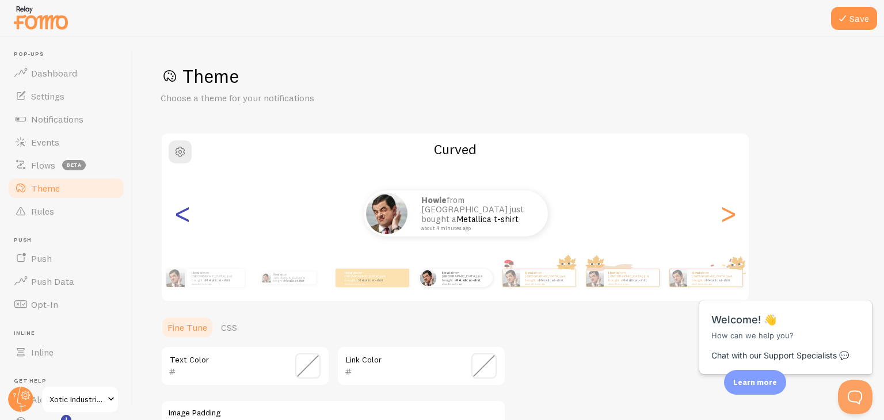
click at [183, 208] on div "<" at bounding box center [182, 213] width 14 height 83
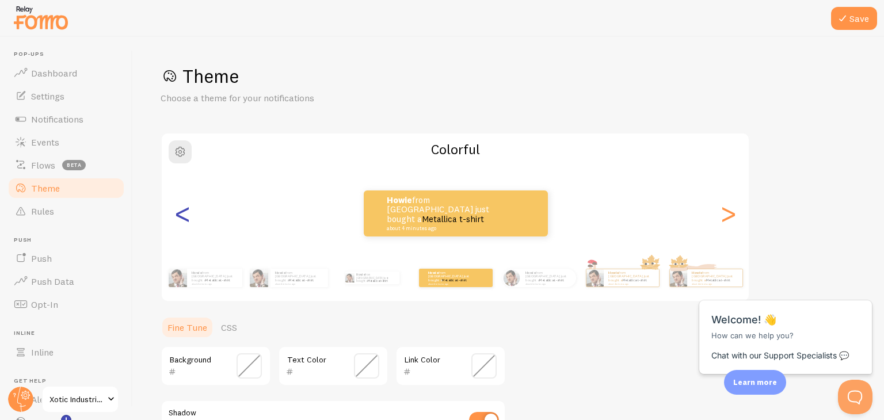
click at [183, 208] on div "<" at bounding box center [182, 213] width 14 height 83
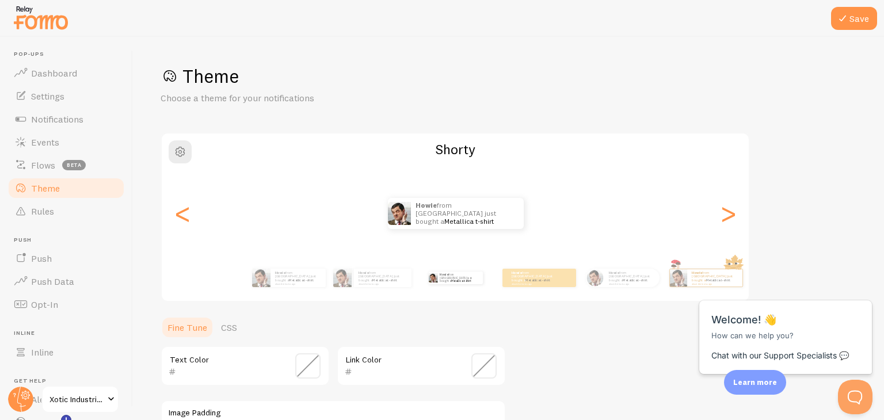
click at [731, 209] on div ">" at bounding box center [728, 213] width 14 height 83
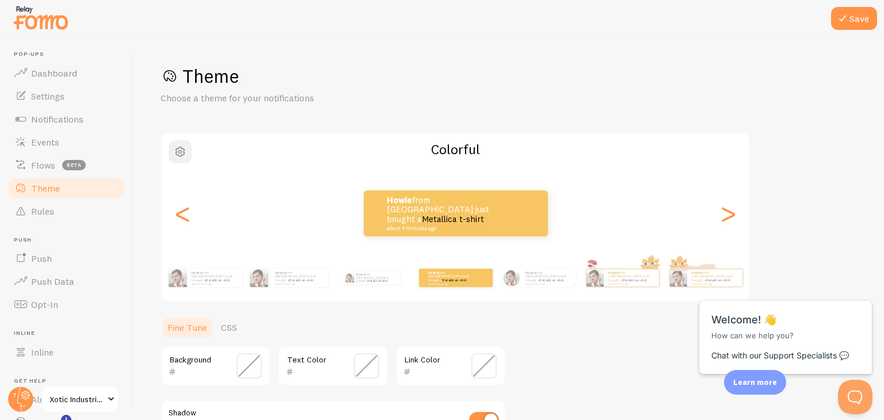
click at [183, 151] on span "button" at bounding box center [180, 152] width 14 height 14
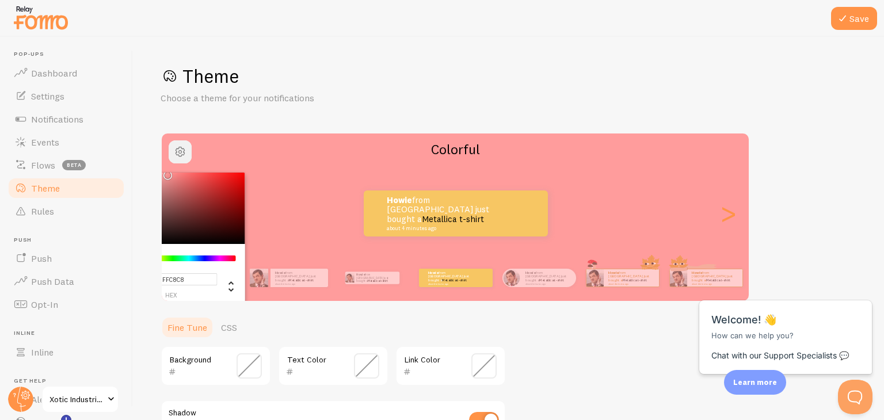
type input "#FF8F8F"
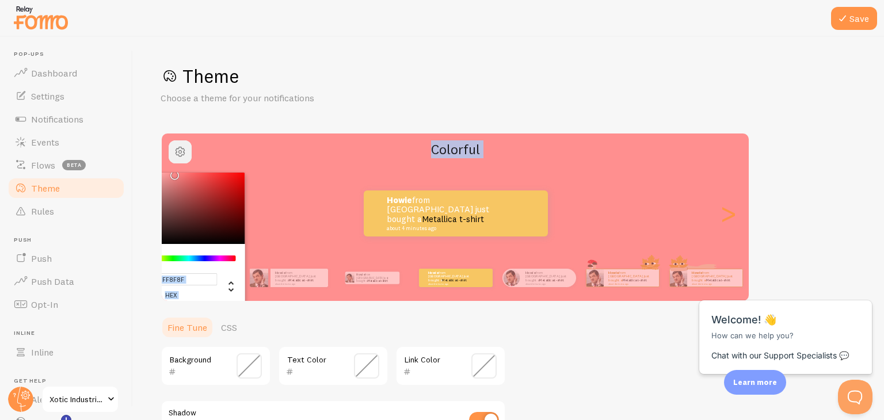
drag, startPoint x: 184, startPoint y: 197, endPoint x: 172, endPoint y: 158, distance: 40.4
click at [172, 158] on div "#FF8F8F hex 255 r 143 g 143 b 0 h 100% s 78% l" at bounding box center [180, 151] width 23 height 23
click at [181, 154] on span "button" at bounding box center [180, 152] width 14 height 14
